Goal: Task Accomplishment & Management: Complete application form

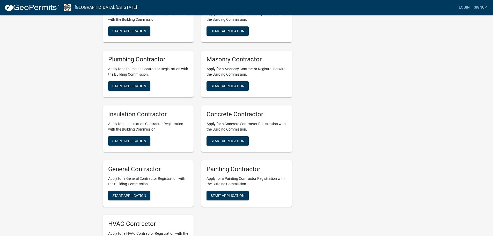
scroll to position [181, 0]
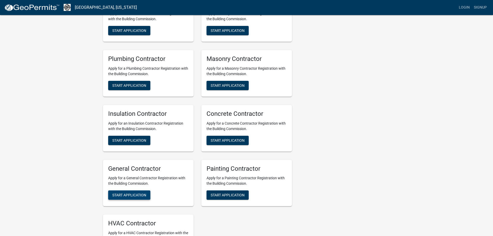
click at [131, 196] on span "Start Application" at bounding box center [129, 195] width 34 height 4
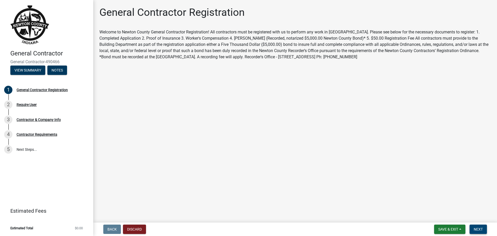
click at [479, 228] on span "Next" at bounding box center [478, 229] width 9 height 4
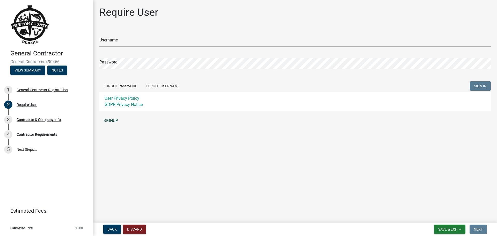
click at [112, 120] on link "SIGNUP" at bounding box center [294, 120] width 391 height 10
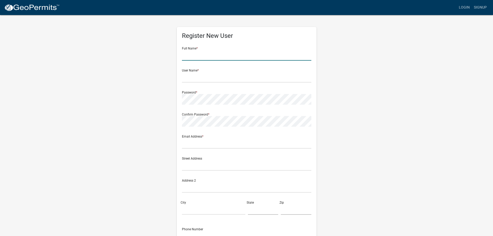
click at [202, 56] on input "text" at bounding box center [246, 55] width 129 height 11
click at [193, 75] on input "text" at bounding box center [246, 77] width 129 height 11
type input "CEILEGAL"
click at [207, 145] on input "text" at bounding box center [246, 143] width 129 height 11
type input "L"
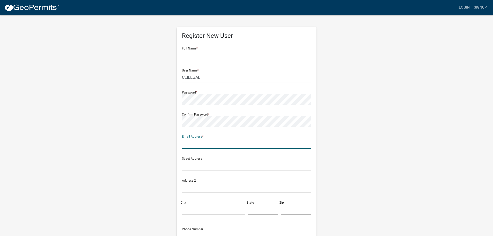
click at [207, 143] on input "text" at bounding box center [246, 143] width 129 height 11
type input "[EMAIL_ADDRESS][DOMAIN_NAME]"
type input "[PERSON_NAME]"
type input "[STREET_ADDRESS]"
type input "[GEOGRAPHIC_DATA][PERSON_NAME]"
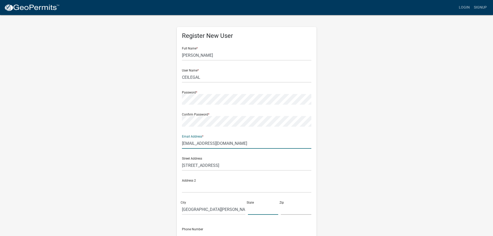
type input "CA"
type input "95112"
type input "4088088000"
drag, startPoint x: 221, startPoint y: 55, endPoint x: 122, endPoint y: 38, distance: 100.7
click at [122, 38] on div "Register New User Full Name * [PERSON_NAME] User Name * CEILEGAL Password * Con…" at bounding box center [246, 152] width 295 height 277
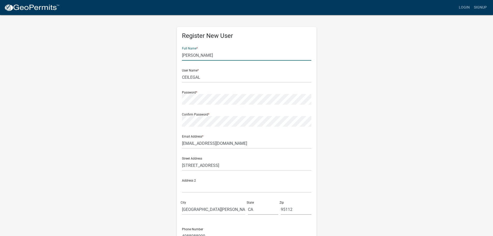
type input "[PERSON_NAME]"
click at [334, 85] on div "Register New User Full Name * [PERSON_NAME] User Name * CEILEGAL Password * Con…" at bounding box center [246, 152] width 295 height 277
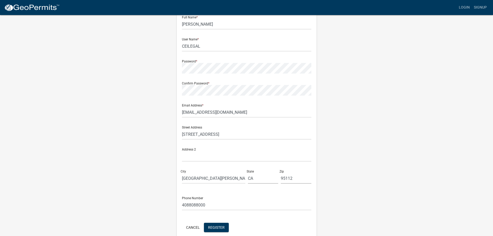
scroll to position [56, 0]
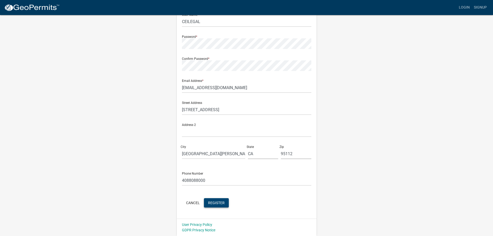
click at [220, 201] on span "Register" at bounding box center [216, 202] width 17 height 4
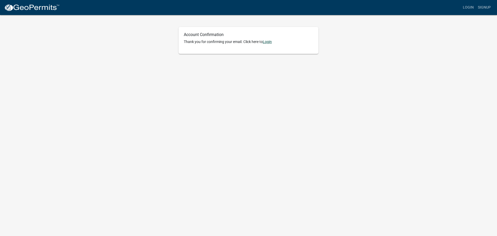
click at [269, 42] on link "Login" at bounding box center [267, 42] width 9 height 4
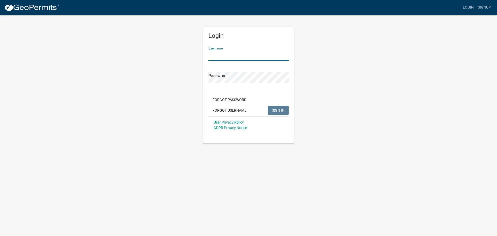
click at [227, 56] on input "Username" at bounding box center [248, 55] width 80 height 11
type input "CEILEGAL"
click at [273, 108] on span "SIGN IN" at bounding box center [278, 110] width 13 height 4
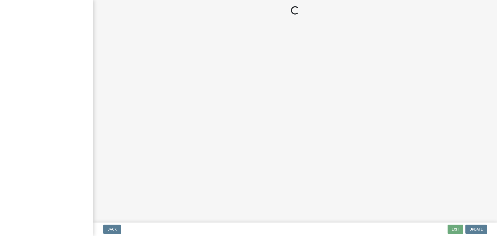
select select "CA"
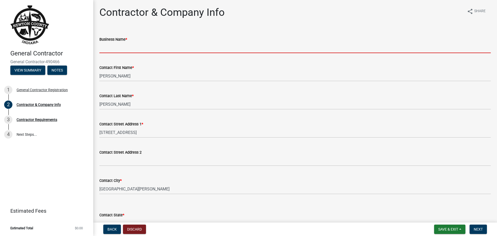
click at [124, 49] on input "Business Name *" at bounding box center [294, 47] width 391 height 11
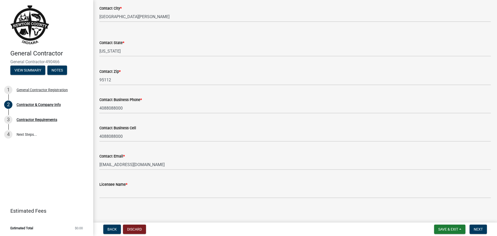
scroll to position [174, 0]
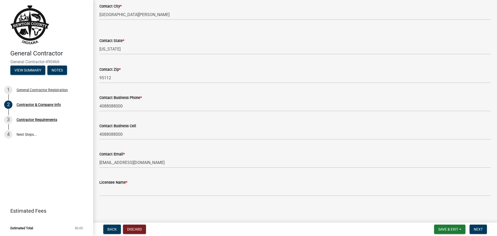
type input "Cupertino Electric, Inc"
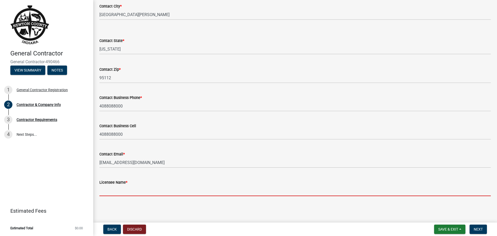
drag, startPoint x: 119, startPoint y: 192, endPoint x: 130, endPoint y: 196, distance: 10.9
click at [119, 192] on input "Licensee Name *" at bounding box center [294, 190] width 391 height 11
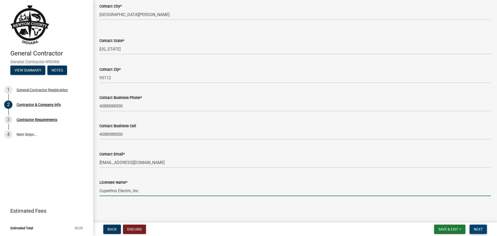
type input "Cupertino Electric, Inc"
click at [479, 228] on span "Next" at bounding box center [478, 229] width 9 height 4
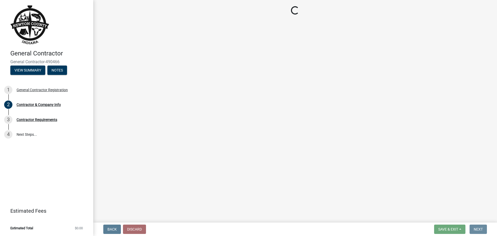
scroll to position [0, 0]
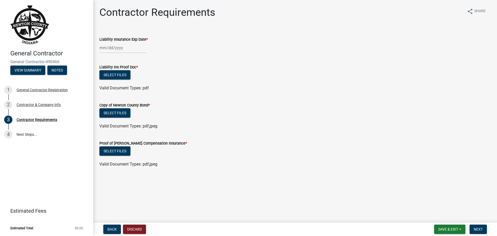
click at [131, 49] on div at bounding box center [122, 47] width 47 height 11
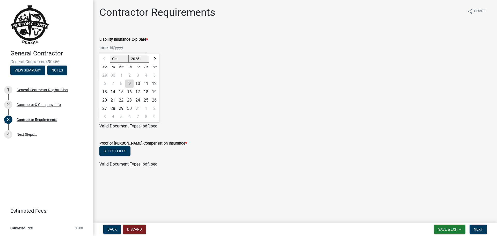
click at [207, 61] on form "Liability Ins Proof Doc * Select files Valid Document Types: pdf" at bounding box center [294, 74] width 391 height 33
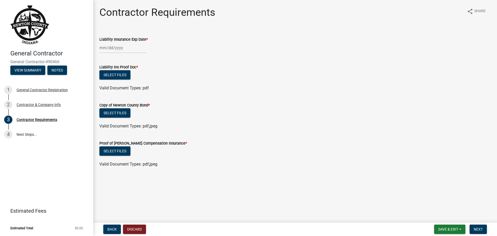
click at [121, 48] on div at bounding box center [122, 47] width 47 height 11
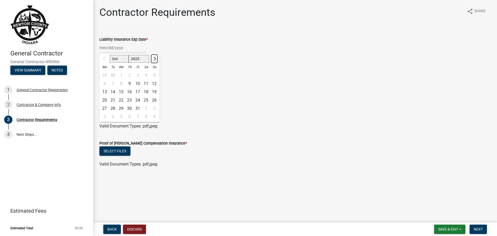
click at [156, 59] on button "Next month" at bounding box center [154, 59] width 6 height 8
click at [155, 59] on button "Next month" at bounding box center [154, 59] width 6 height 8
select select "1"
select select "2026"
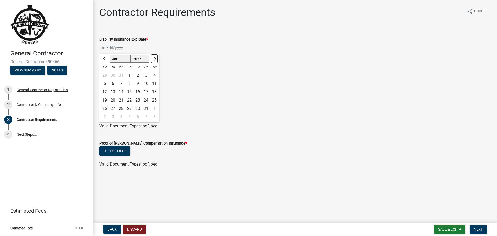
click at [155, 59] on button "Next month" at bounding box center [154, 59] width 6 height 8
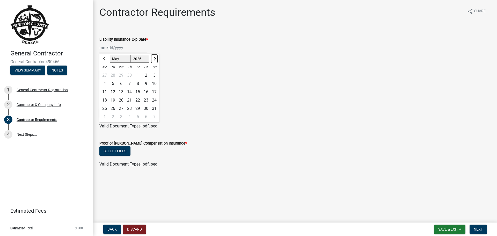
select select "6"
click at [104, 75] on div "1" at bounding box center [104, 75] width 8 height 8
type input "06/01/2026"
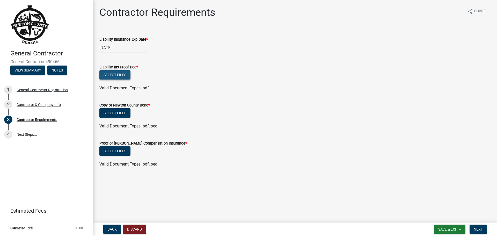
click at [124, 75] on button "Select files" at bounding box center [114, 74] width 31 height 9
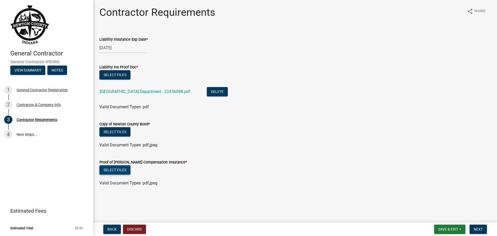
click at [120, 169] on button "Select files" at bounding box center [114, 169] width 31 height 9
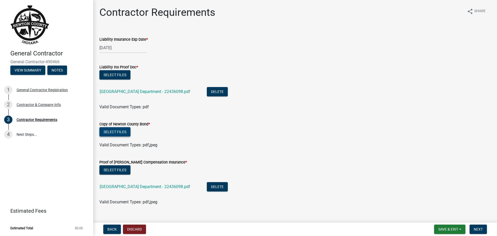
click at [118, 131] on button "Select files" at bounding box center [114, 131] width 31 height 9
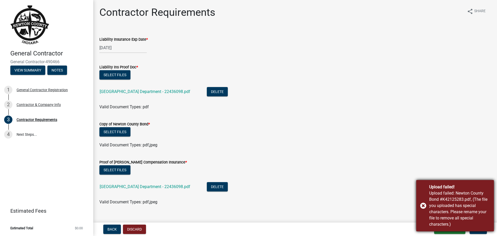
click at [422, 204] on div "Upload failed! Upload failed: Newton County Bond #K42125283.pdf, (The file you …" at bounding box center [455, 205] width 78 height 51
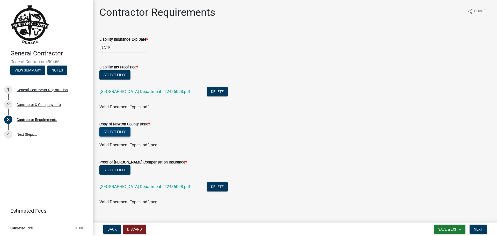
click at [123, 131] on button "Select files" at bounding box center [114, 131] width 31 height 9
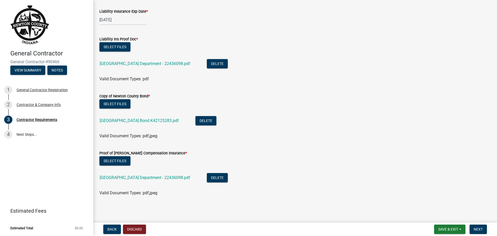
scroll to position [28, 0]
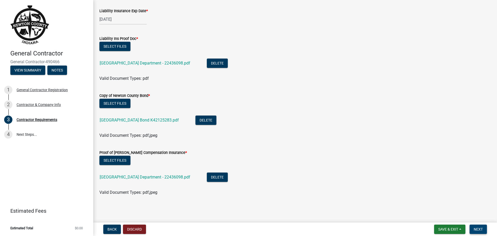
click at [479, 229] on span "Next" at bounding box center [478, 229] width 9 height 4
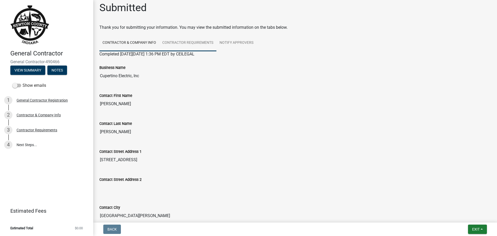
scroll to position [0, 0]
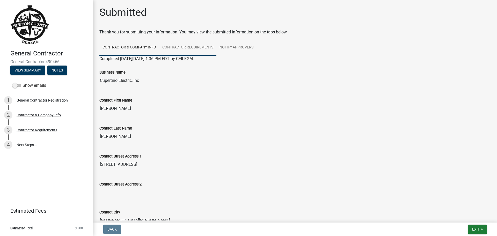
click at [198, 45] on link "Contractor Requirements" at bounding box center [187, 47] width 57 height 17
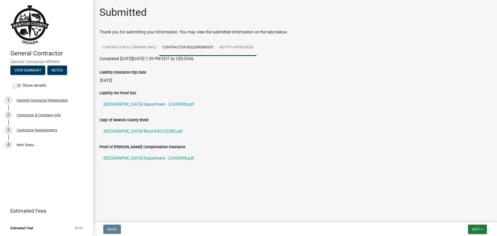
click at [239, 46] on link "Notify Approvers" at bounding box center [236, 47] width 40 height 17
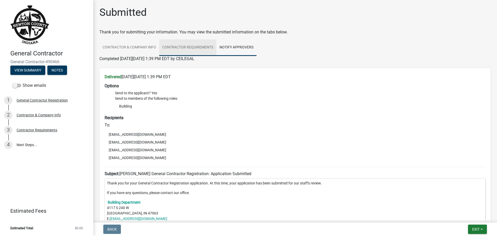
click at [194, 46] on link "Contractor Requirements" at bounding box center [187, 47] width 57 height 17
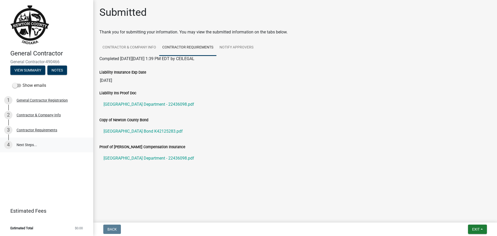
click at [26, 144] on link "4 Next Steps..." at bounding box center [46, 144] width 93 height 15
click at [23, 144] on link "4 Next Steps..." at bounding box center [46, 144] width 93 height 15
click at [477, 231] on span "Exit" at bounding box center [476, 229] width 8 height 4
click at [460, 203] on button "Save" at bounding box center [465, 203] width 41 height 12
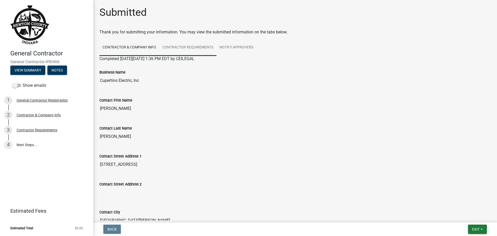
click at [191, 46] on link "Contractor Requirements" at bounding box center [187, 47] width 57 height 17
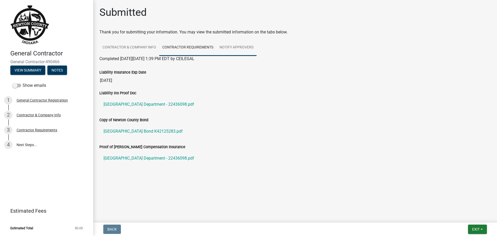
click at [236, 48] on link "Notify Approvers" at bounding box center [236, 47] width 40 height 17
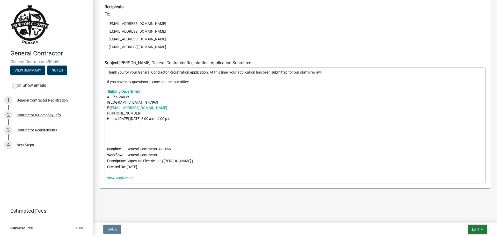
scroll to position [111, 0]
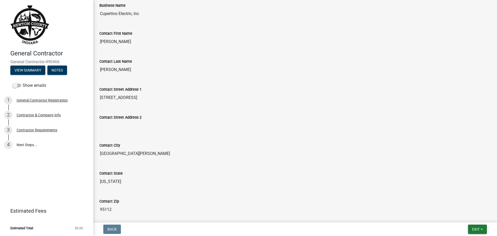
scroll to position [26, 0]
